Goal: Task Accomplishment & Management: Manage account settings

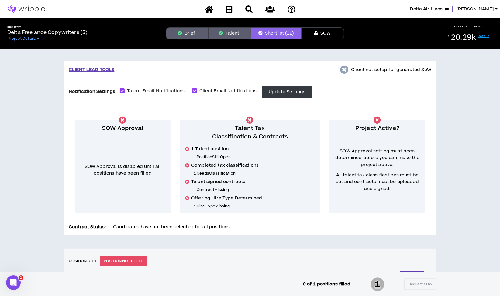
click at [449, 8] on icon "button" at bounding box center [447, 9] width 4 height 5
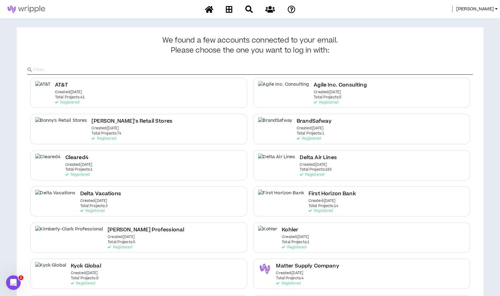
click at [481, 9] on span "Lauren-Bridget" at bounding box center [475, 9] width 38 height 7
click at [475, 21] on link "System Admin Portal" at bounding box center [469, 20] width 55 height 9
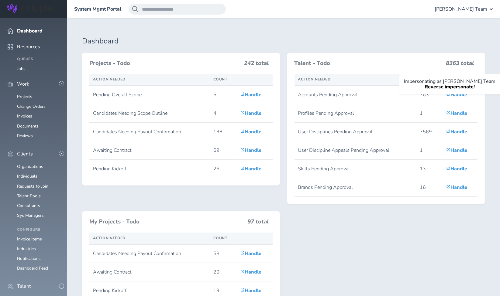
scroll to position [34, 0]
click at [25, 296] on link "Individuals" at bounding box center [27, 300] width 20 height 6
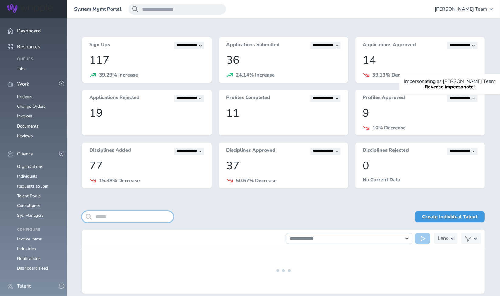
click at [138, 217] on input "search" at bounding box center [127, 217] width 91 height 11
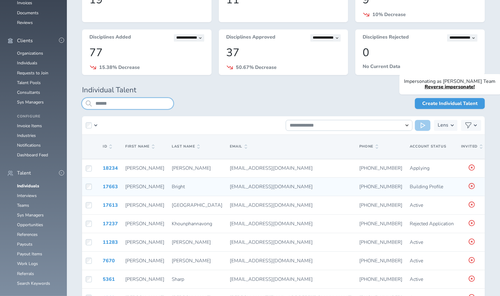
scroll to position [163, 0]
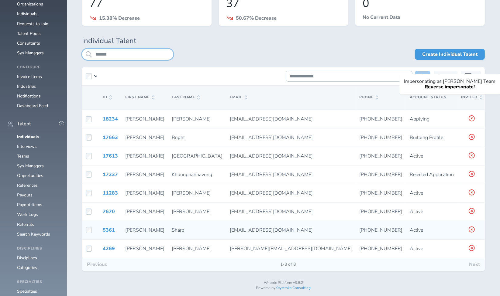
type input "******"
click at [491, 228] on icon at bounding box center [493, 229] width 5 height 5
